Goal: Task Accomplishment & Management: Complete application form

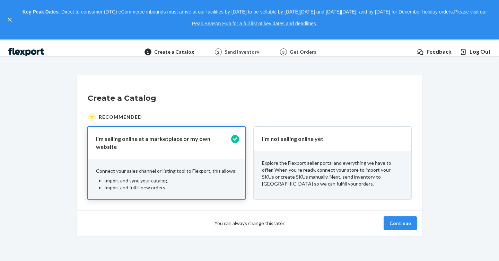
click at [310, 163] on p "Explore the Flexport seller portal and everything we have to offer. When you’re…" at bounding box center [332, 174] width 141 height 28
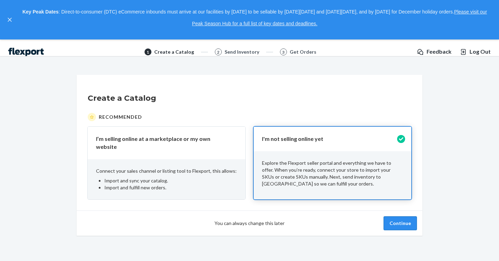
click at [409, 223] on button "Continue" at bounding box center [399, 223] width 33 height 14
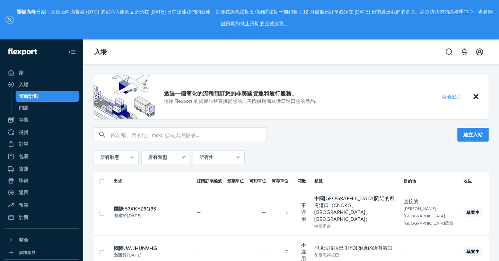
click at [6, 21] on button "關閉，" at bounding box center [9, 19] width 7 height 7
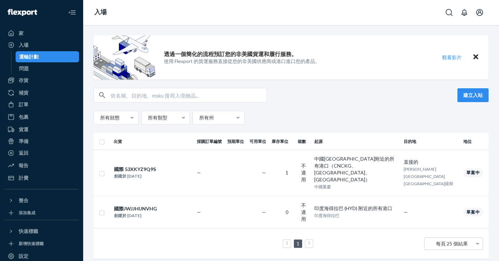
click at [350, 61] on div "透過一個簡化的流程預訂您的非美國貨運和履行服務。 使用 Flexport 的貨運服務直接從您的非美國供應商或港口進口您的產品。 觀看影片" at bounding box center [290, 57] width 395 height 44
click at [310, 113] on div "所有狀態 所有類型 所有州" at bounding box center [290, 118] width 395 height 14
click at [141, 173] on font "創建於 [DATE]" at bounding box center [127, 175] width 27 height 5
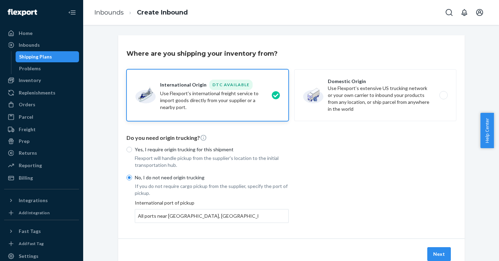
click at [437, 229] on div "Where are you shipping your inventory from? International Origin DTC Available …" at bounding box center [291, 136] width 346 height 203
click at [437, 249] on button "Next" at bounding box center [439, 254] width 24 height 14
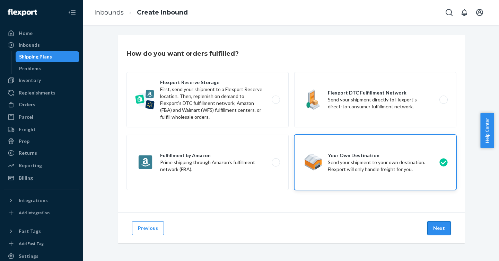
click at [435, 232] on button "Next" at bounding box center [439, 228] width 24 height 14
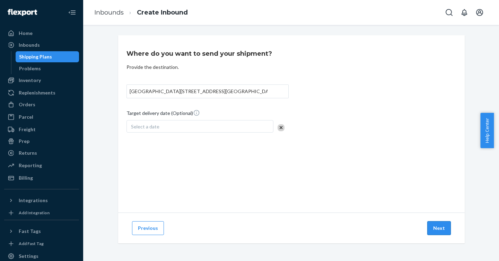
click at [436, 231] on button "Next" at bounding box center [439, 228] width 24 height 14
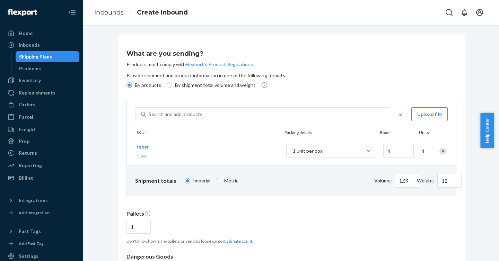
click at [202, 84] on p "By shipment total volume and weight" at bounding box center [215, 85] width 80 height 7
click at [172, 84] on input "By shipment total volume and weight" at bounding box center [170, 85] width 6 height 6
radio input "true"
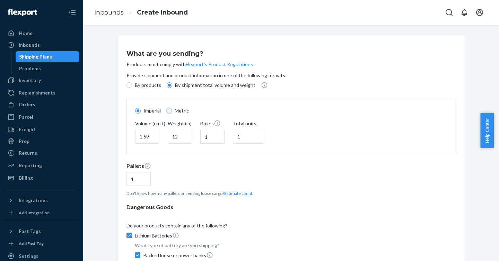
click at [166, 113] on input "Metric" at bounding box center [169, 111] width 6 height 6
radio input "true"
click at [145, 109] on span "Imperial" at bounding box center [151, 110] width 17 height 7
click at [141, 109] on input "Imperial" at bounding box center [138, 111] width 6 height 6
radio input "true"
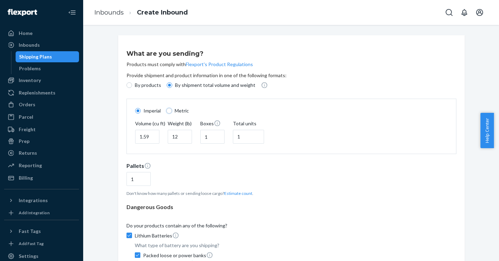
drag, startPoint x: 169, startPoint y: 109, endPoint x: 173, endPoint y: 110, distance: 4.6
click at [169, 109] on input "Metric" at bounding box center [169, 111] width 6 height 6
radio input "true"
click at [145, 110] on span "Imperial" at bounding box center [151, 110] width 17 height 7
click at [141, 110] on input "Imperial" at bounding box center [138, 111] width 6 height 6
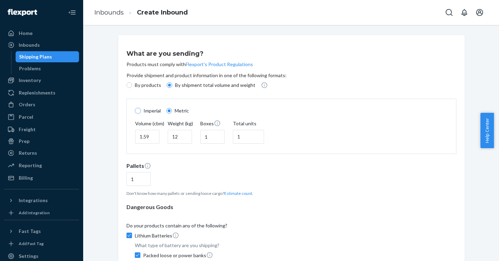
radio input "true"
click at [179, 110] on span "Metric" at bounding box center [182, 110] width 14 height 7
click at [172, 110] on input "Metric" at bounding box center [169, 111] width 6 height 6
radio input "true"
